Goal: Task Accomplishment & Management: Use online tool/utility

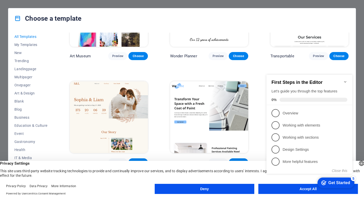
scroll to position [189, 0]
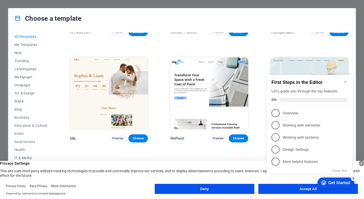
click at [346, 80] on icon "Minimize checklist" at bounding box center [345, 82] width 4 height 4
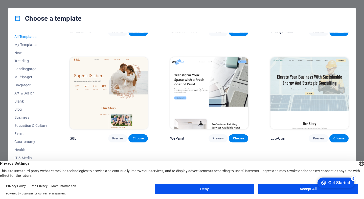
click at [292, 188] on button "Accept All" at bounding box center [307, 189] width 99 height 10
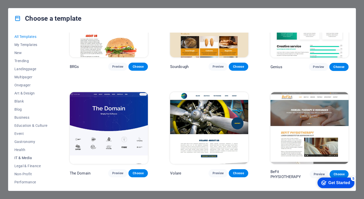
scroll to position [50, 0]
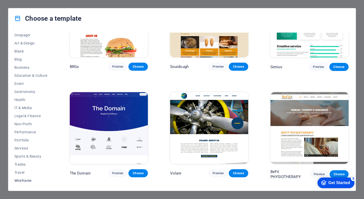
click at [32, 179] on span "Wireframe" at bounding box center [30, 181] width 33 height 4
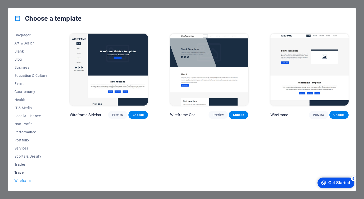
click at [27, 173] on span "Travel" at bounding box center [30, 172] width 33 height 4
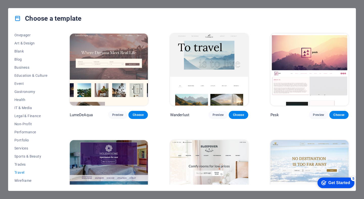
click at [28, 171] on span "Travel" at bounding box center [30, 172] width 33 height 4
click at [27, 168] on button "Trades" at bounding box center [30, 164] width 33 height 8
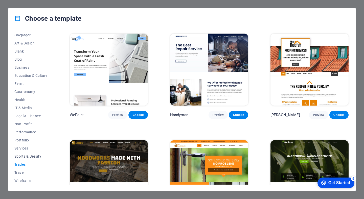
click at [24, 158] on button "Sports & Beauty" at bounding box center [30, 156] width 33 height 8
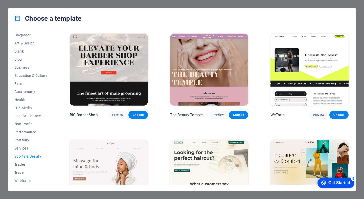
click at [22, 145] on button "Services" at bounding box center [30, 148] width 33 height 8
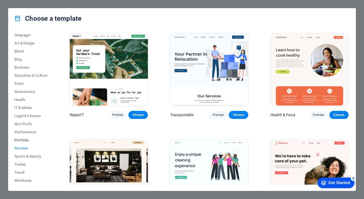
click at [21, 144] on button "Portfolio" at bounding box center [30, 140] width 33 height 8
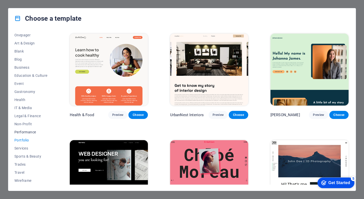
click at [23, 134] on button "Performance" at bounding box center [30, 132] width 33 height 8
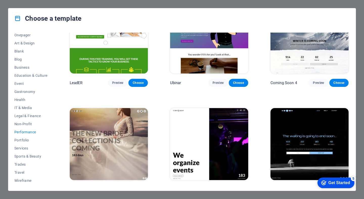
scroll to position [463, 0]
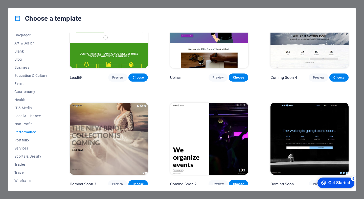
click at [300, 147] on img at bounding box center [309, 139] width 78 height 72
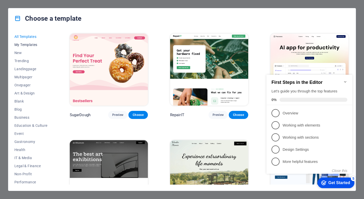
click at [31, 43] on span "My Templates" at bounding box center [30, 45] width 33 height 4
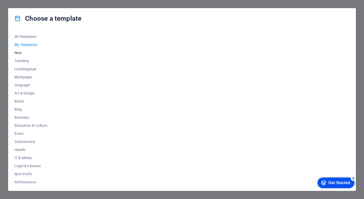
click at [16, 53] on span "New" at bounding box center [30, 53] width 33 height 4
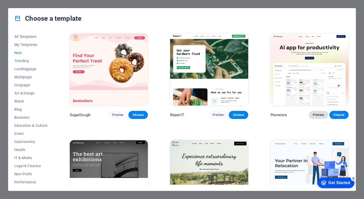
click at [314, 111] on button "Preview" at bounding box center [318, 115] width 19 height 8
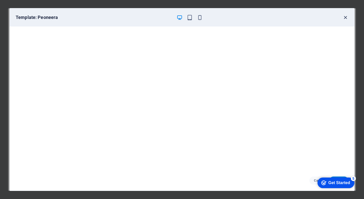
click at [343, 17] on icon "button" at bounding box center [345, 18] width 6 height 6
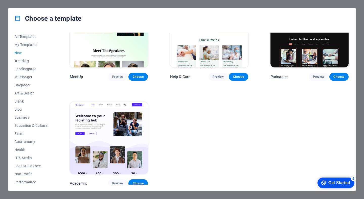
scroll to position [250, 0]
